Goal: Information Seeking & Learning: Learn about a topic

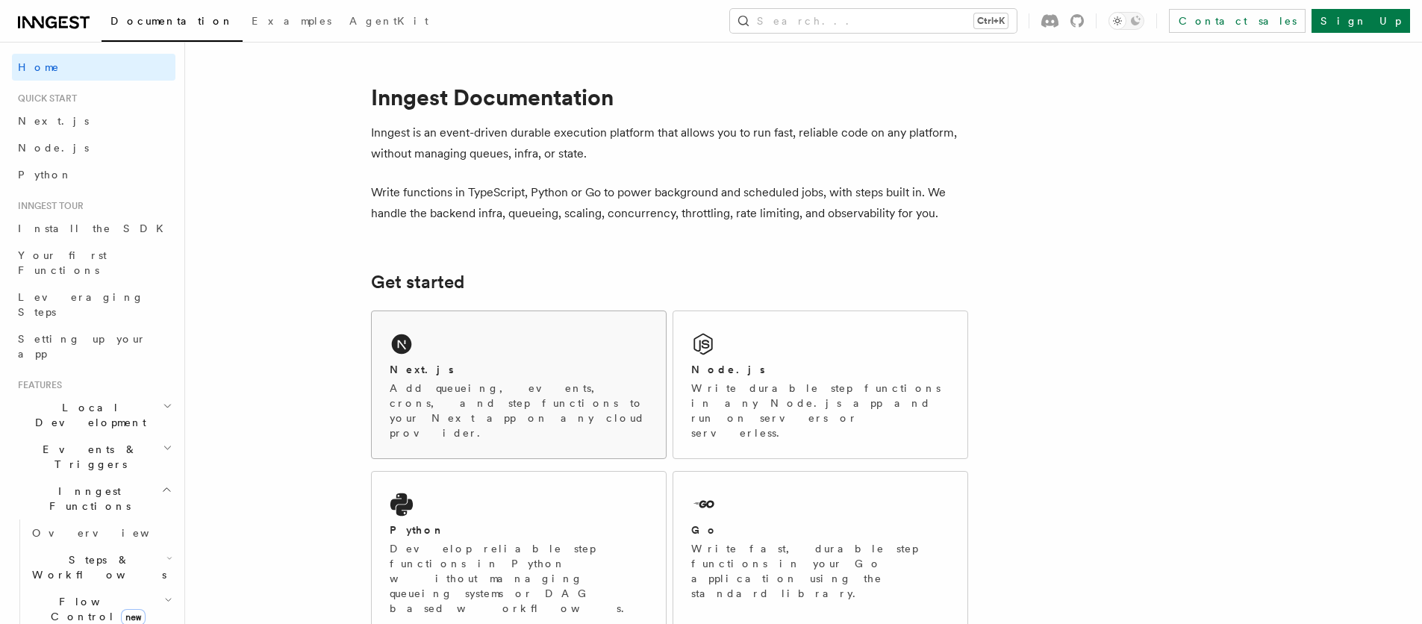
click at [497, 366] on div "Next.js" at bounding box center [519, 370] width 258 height 16
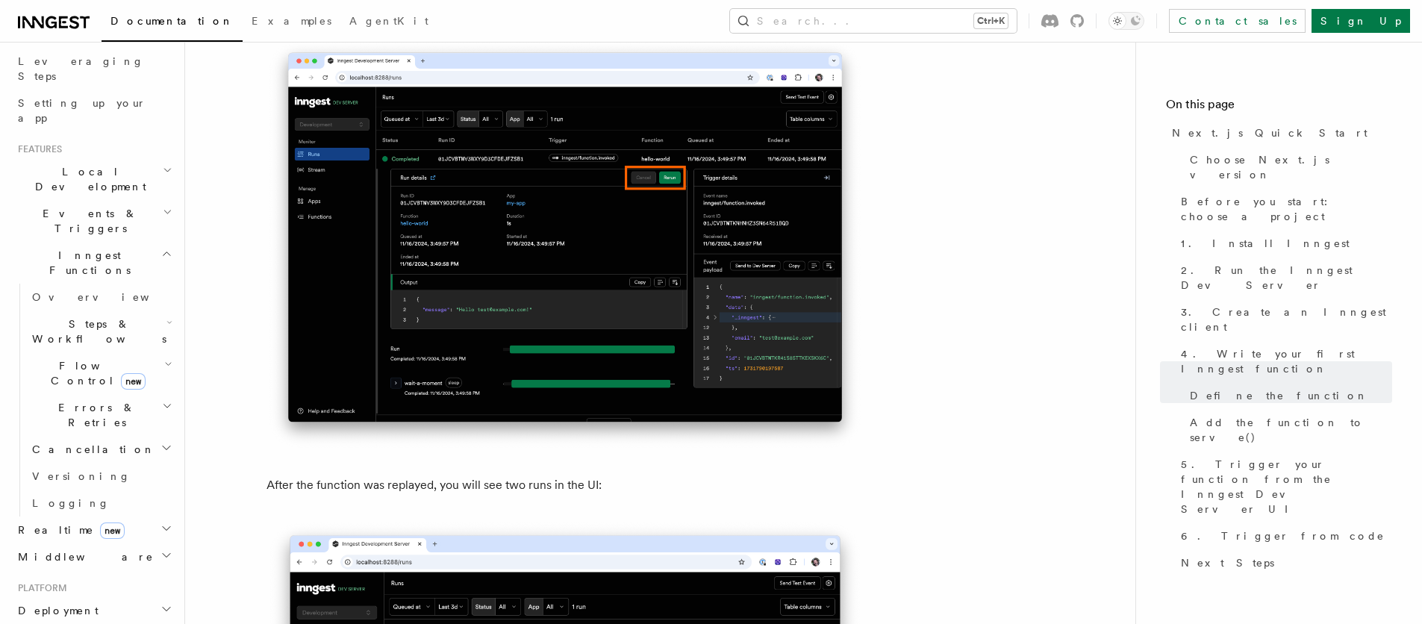
scroll to position [269, 0]
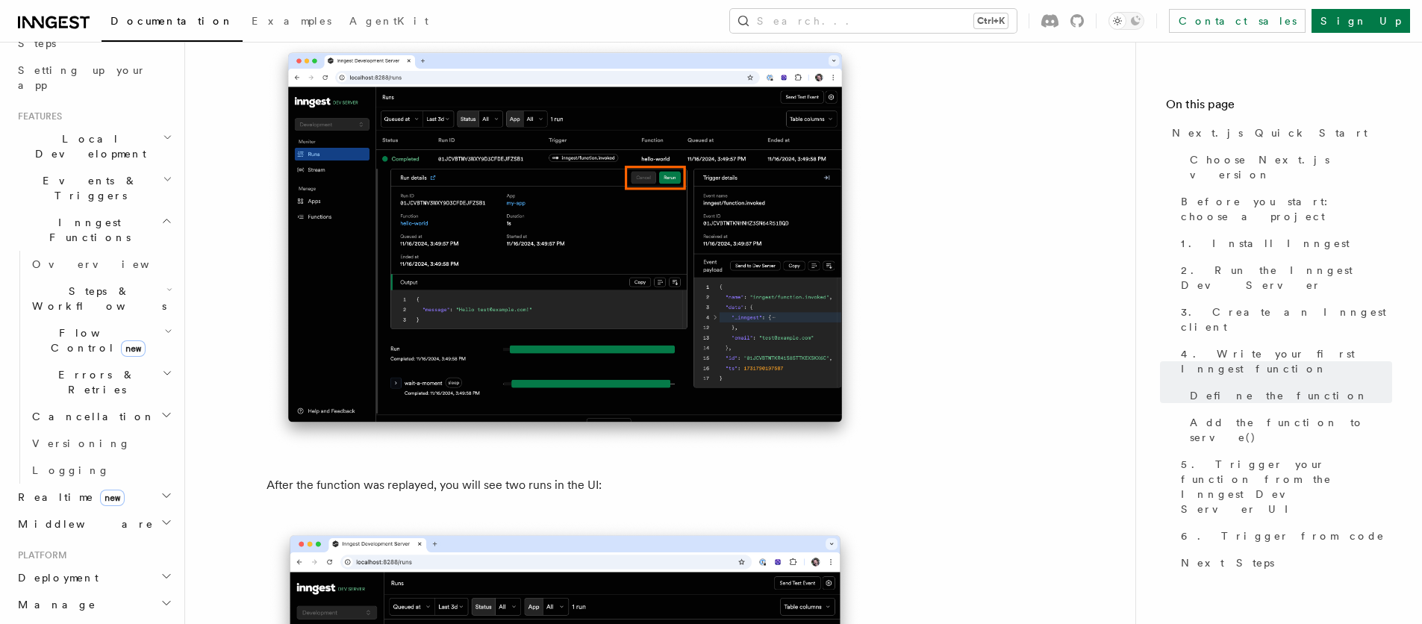
click at [97, 215] on span "Inngest Functions" at bounding box center [86, 230] width 149 height 30
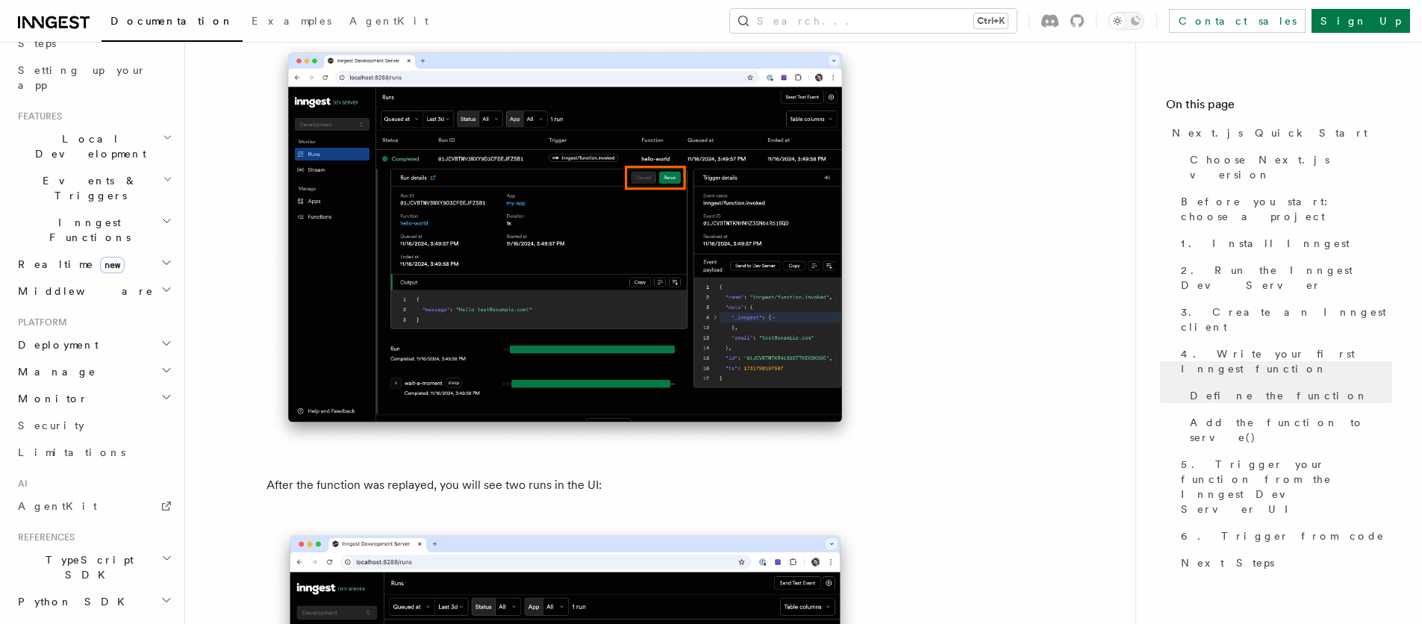
click at [97, 215] on span "Inngest Functions" at bounding box center [86, 230] width 149 height 30
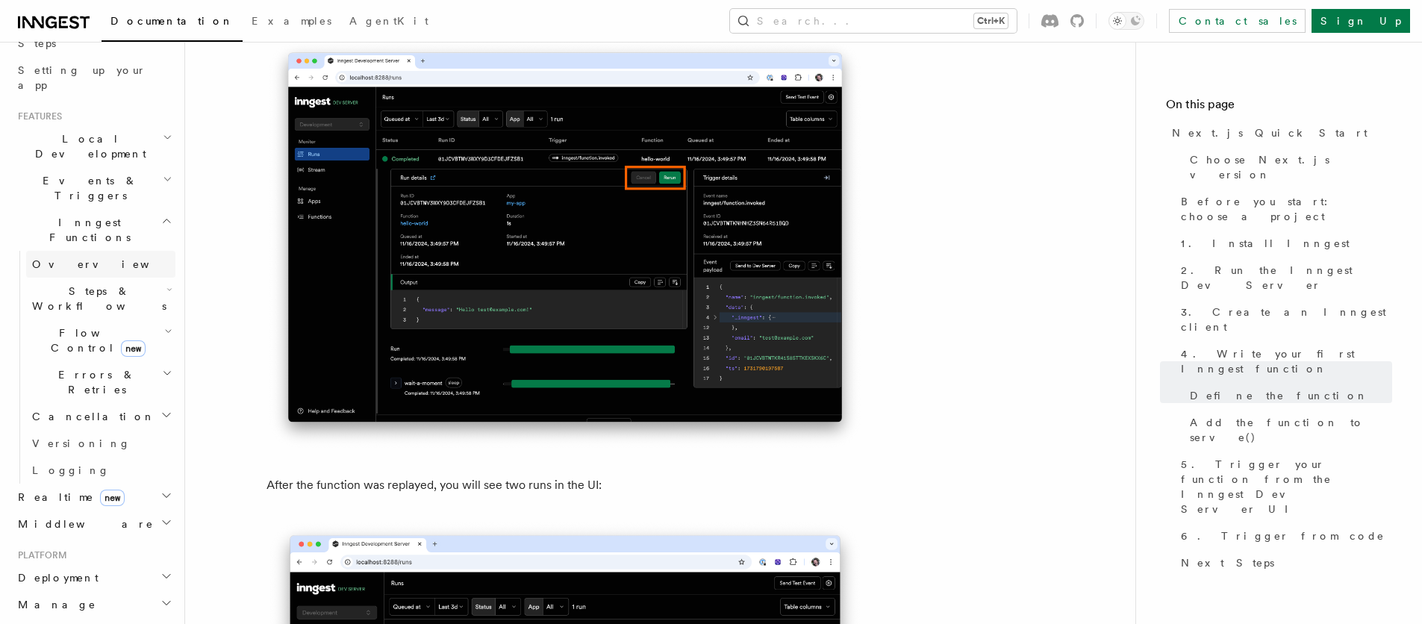
click at [46, 258] on span "Overview" at bounding box center [109, 264] width 154 height 12
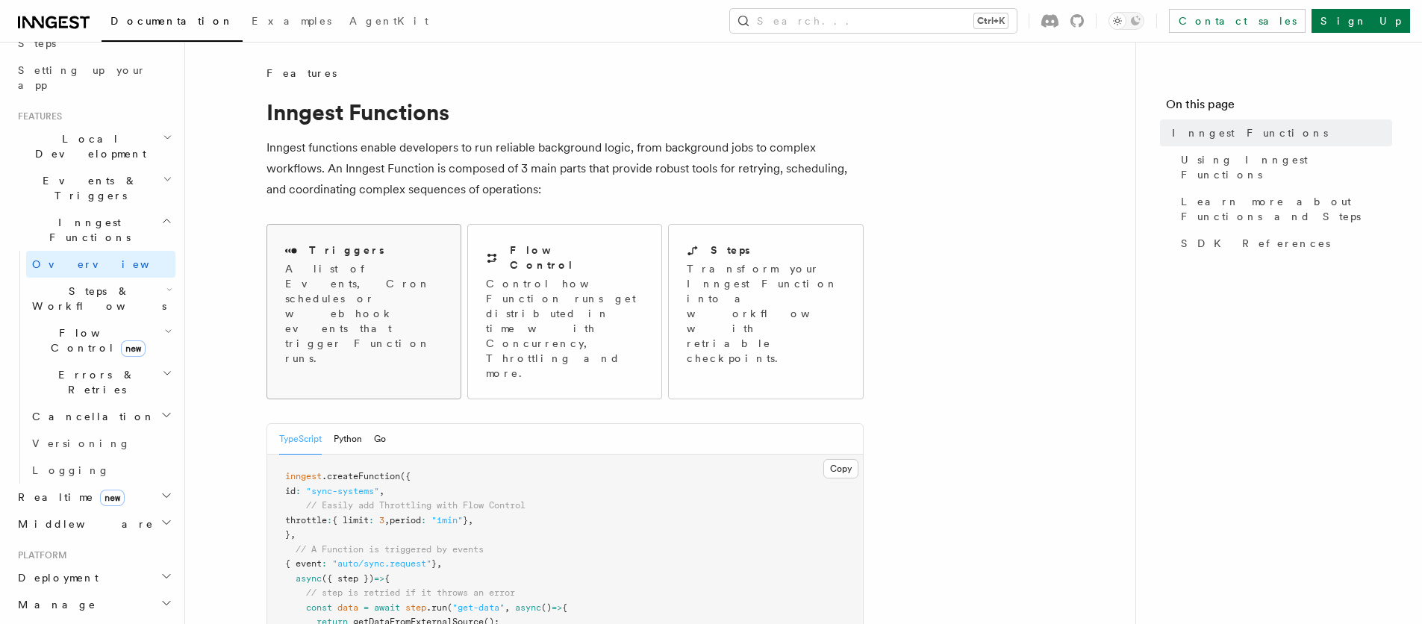
click at [388, 315] on div "Triggers A list of Events, Cron schedules or webhook events that trigger Functi…" at bounding box center [363, 304] width 193 height 159
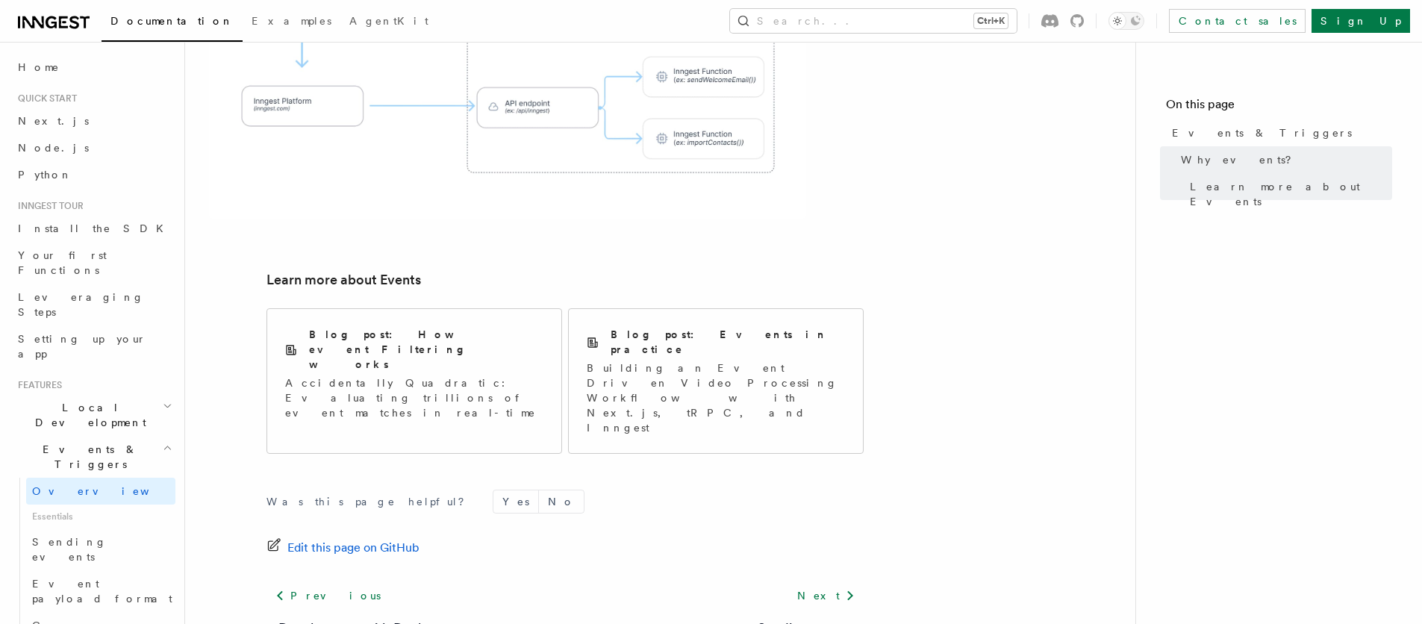
scroll to position [998, 0]
